Goal: Information Seeking & Learning: Understand process/instructions

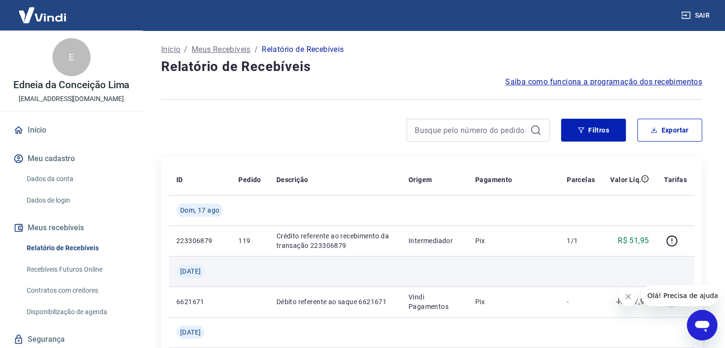
scroll to position [48, 0]
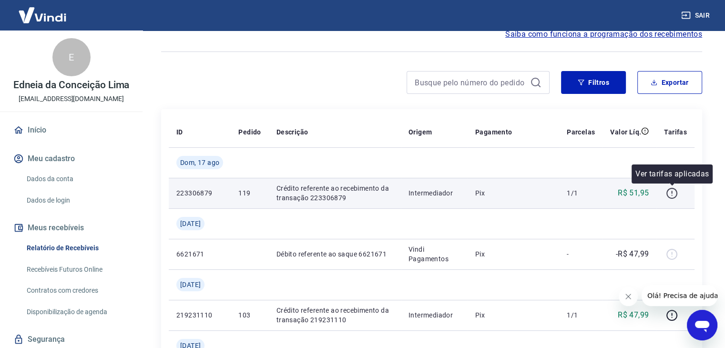
click at [671, 191] on icon "button" at bounding box center [672, 193] width 12 height 12
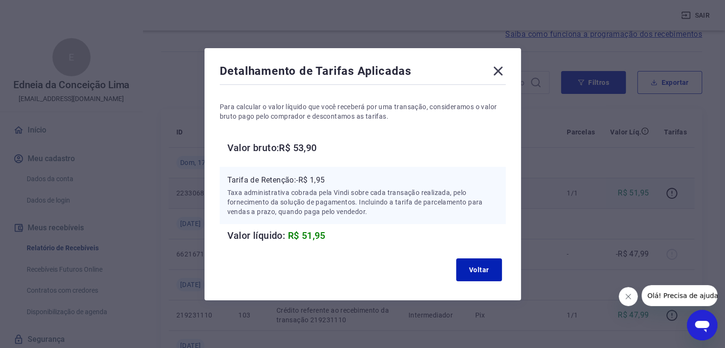
scroll to position [95, 0]
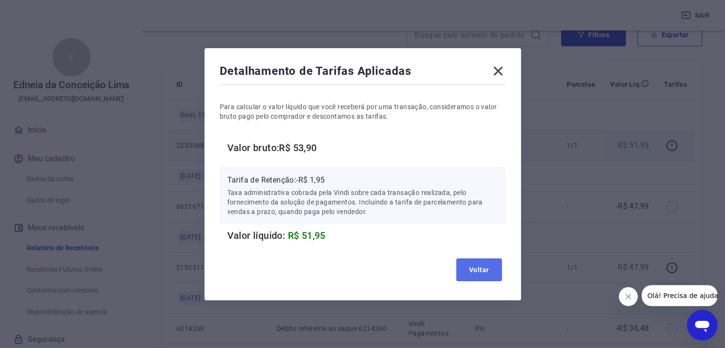
click at [481, 264] on button "Voltar" at bounding box center [479, 269] width 46 height 23
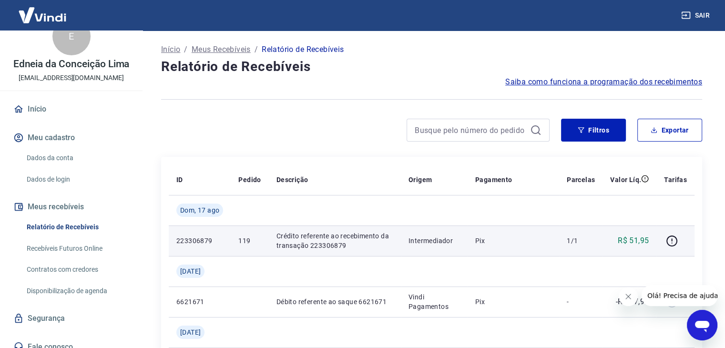
scroll to position [31, 0]
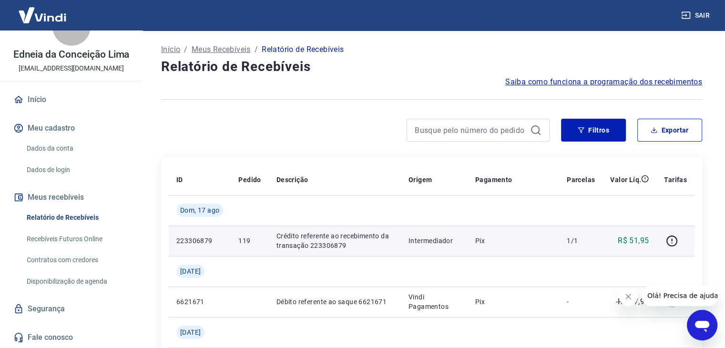
click at [547, 83] on span "Saiba como funciona a programação dos recebimentos" at bounding box center [603, 81] width 197 height 11
